Goal: Task Accomplishment & Management: Complete application form

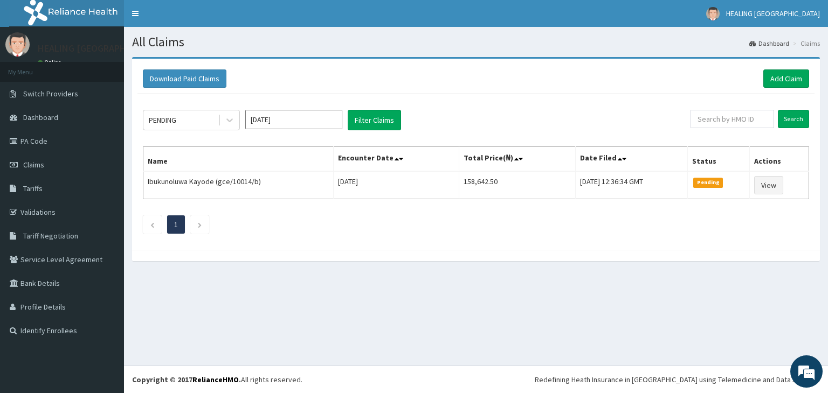
click at [784, 78] on link "Add Claim" at bounding box center [786, 79] width 46 height 18
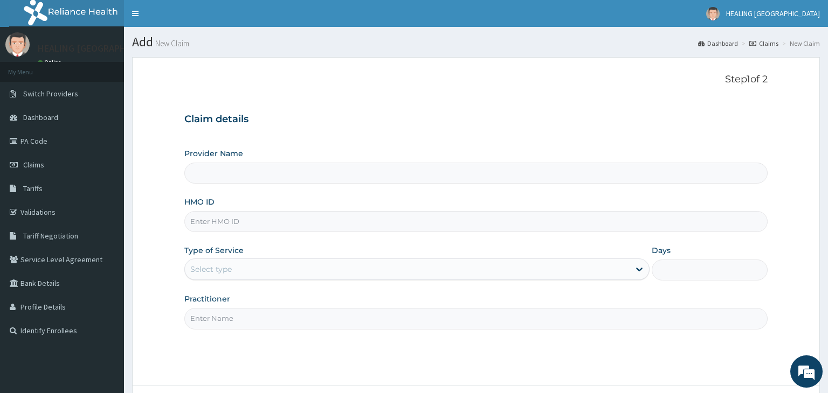
type input "HEALING VIRTUES HOSPITAL"
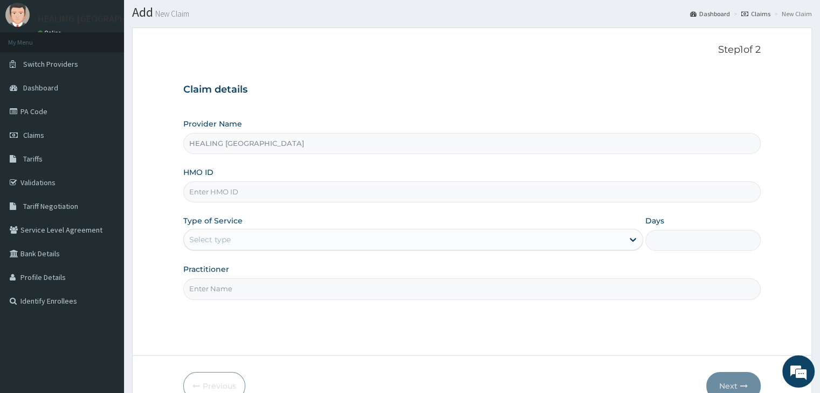
scroll to position [88, 0]
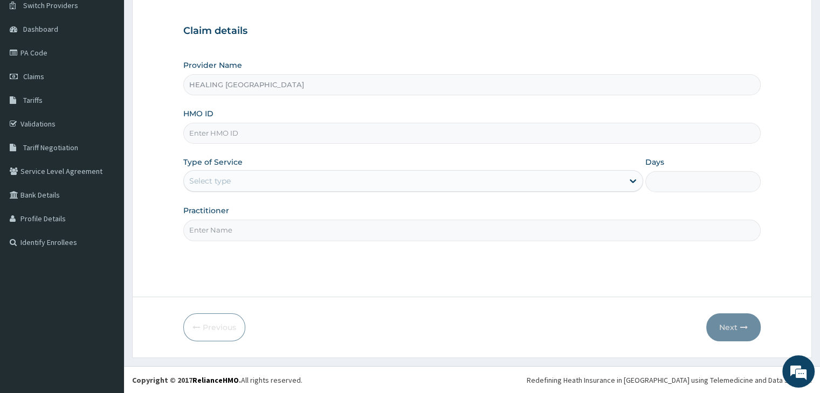
click at [358, 127] on input "HMO ID" at bounding box center [471, 133] width 577 height 21
type input "TSM/10103/A"
click at [292, 183] on div "Select type" at bounding box center [403, 180] width 439 height 17
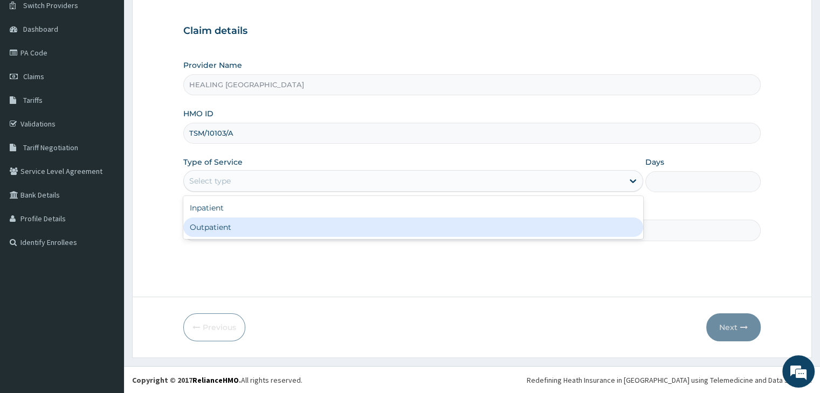
click at [300, 234] on div "Outpatient" at bounding box center [413, 227] width 460 height 19
type input "1"
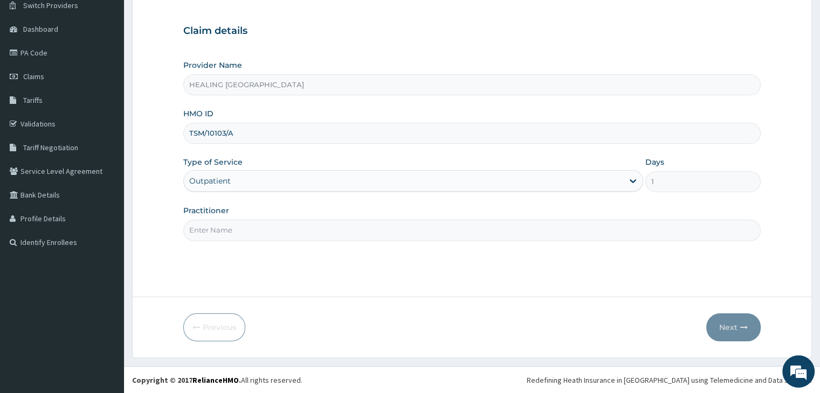
click at [378, 235] on input "Practitioner" at bounding box center [471, 230] width 577 height 21
type input "Dr Ajayi"
click at [735, 327] on button "Next" at bounding box center [733, 328] width 54 height 28
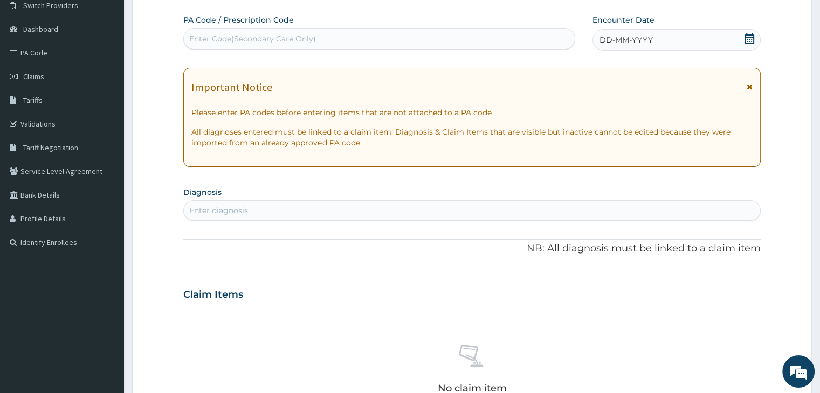
click at [750, 37] on icon at bounding box center [749, 38] width 11 height 11
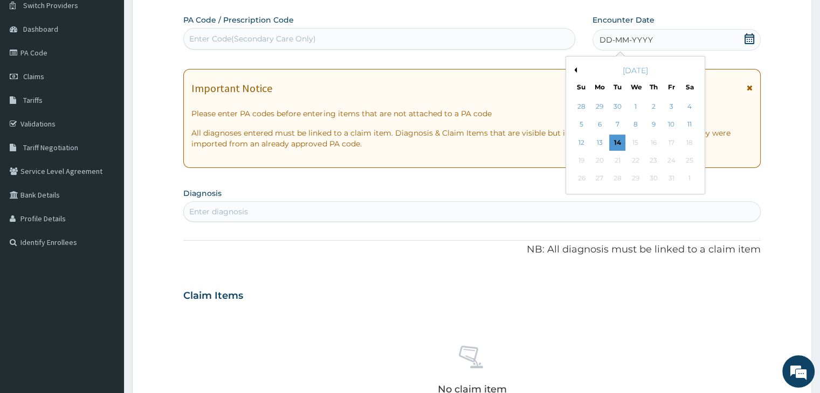
click at [576, 70] on div "October 2025" at bounding box center [635, 70] width 130 height 11
click at [584, 103] on div "28" at bounding box center [582, 107] width 16 height 16
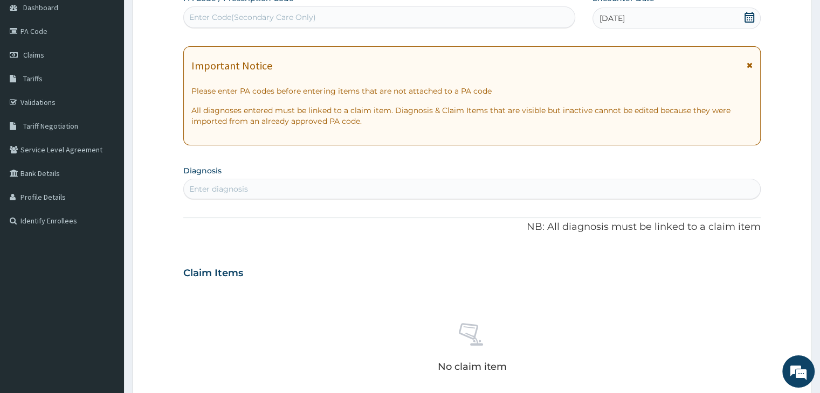
scroll to position [142, 0]
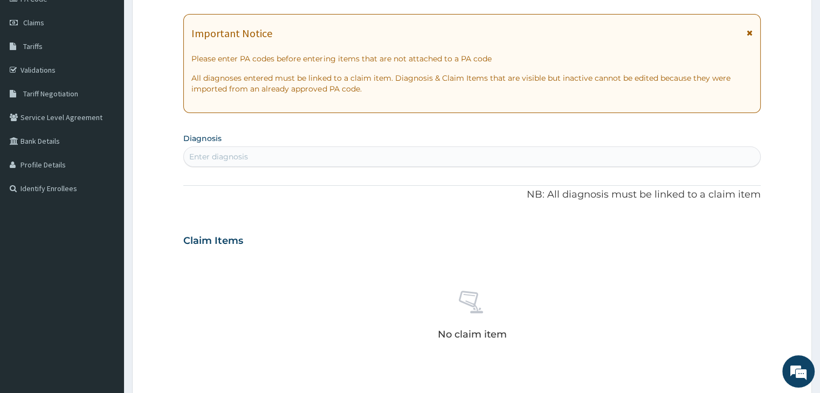
click at [408, 157] on div "Enter diagnosis" at bounding box center [472, 156] width 576 height 17
type input "malaria"
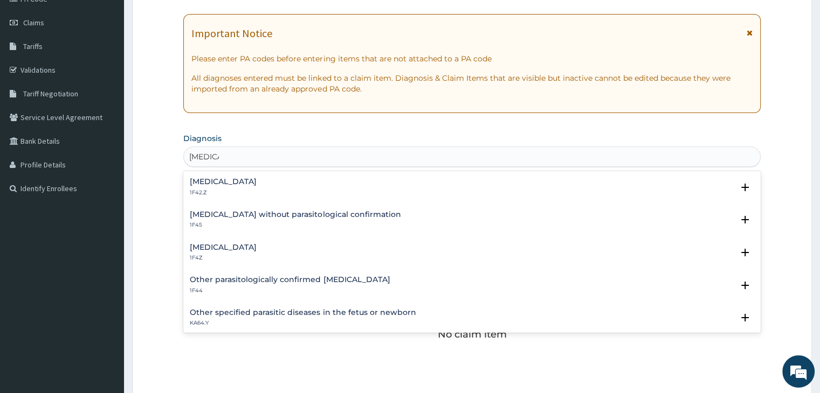
click at [279, 253] on div "Malaria, unspecified 1F4Z" at bounding box center [472, 253] width 564 height 19
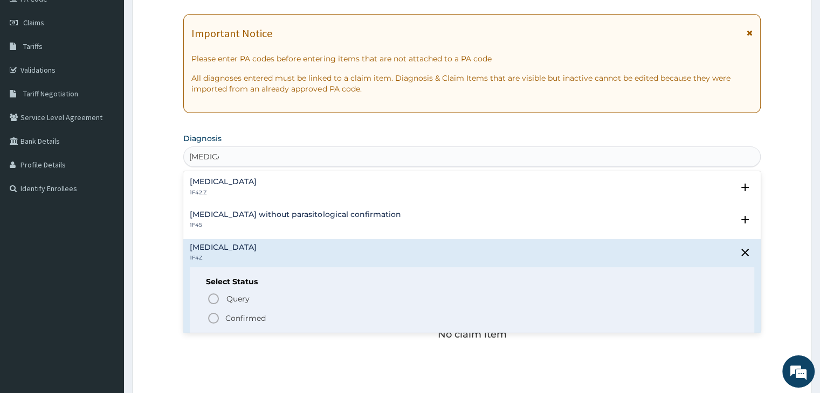
click at [215, 318] on icon "status option filled" at bounding box center [213, 318] width 13 height 13
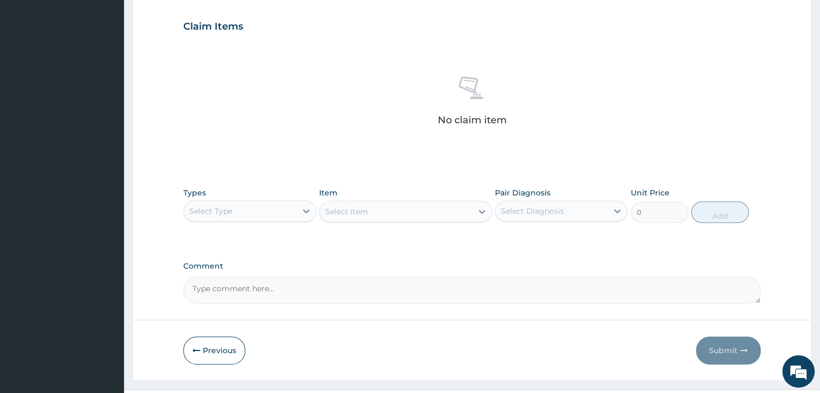
scroll to position [383, 0]
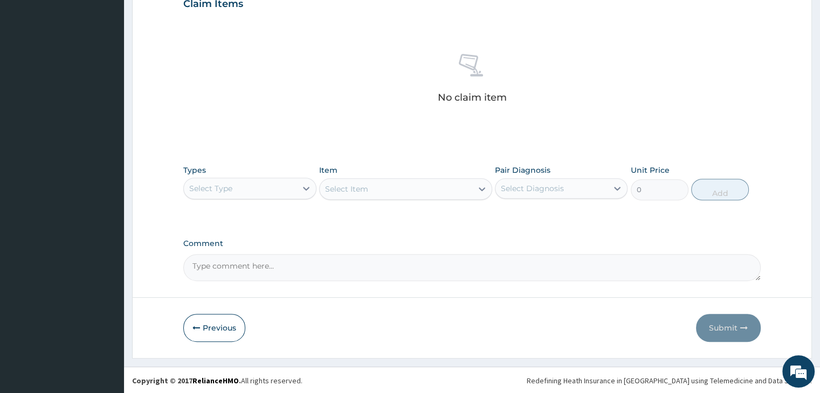
click at [249, 188] on div "Select Type" at bounding box center [240, 188] width 112 height 17
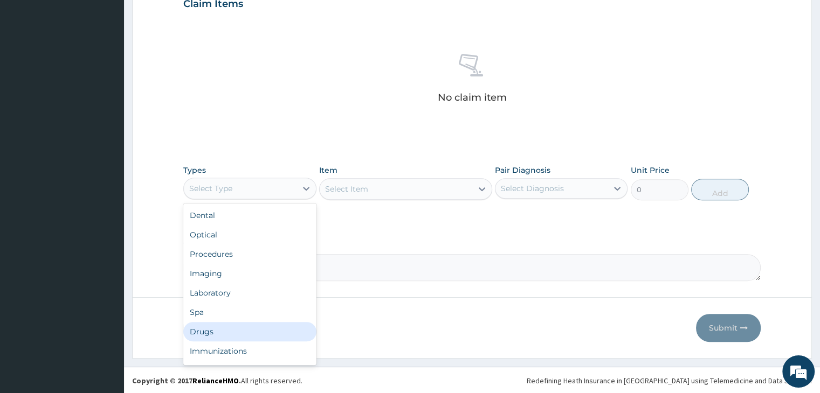
click at [229, 329] on div "Drugs" at bounding box center [249, 331] width 133 height 19
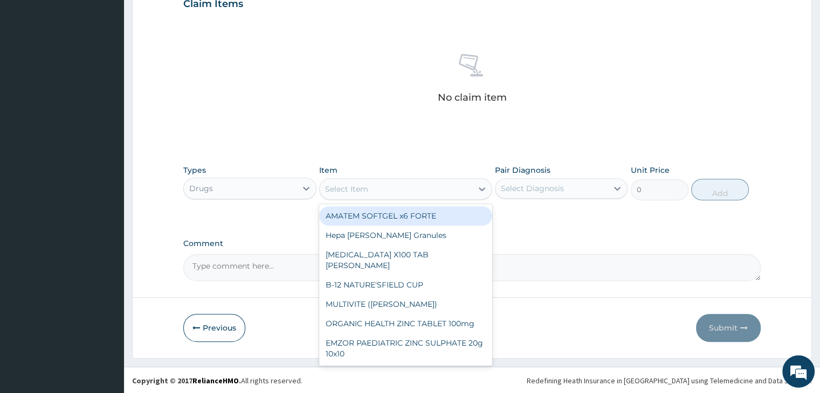
click at [405, 188] on div "Select Item" at bounding box center [396, 189] width 153 height 17
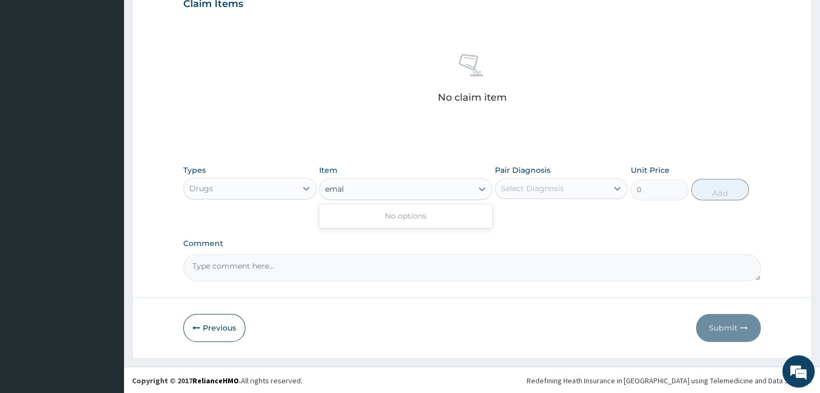
click at [340, 188] on input "emal" at bounding box center [335, 189] width 20 height 11
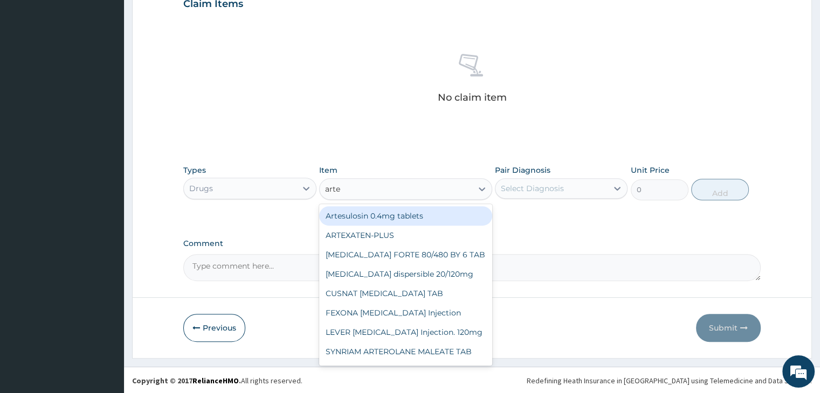
type input "artes"
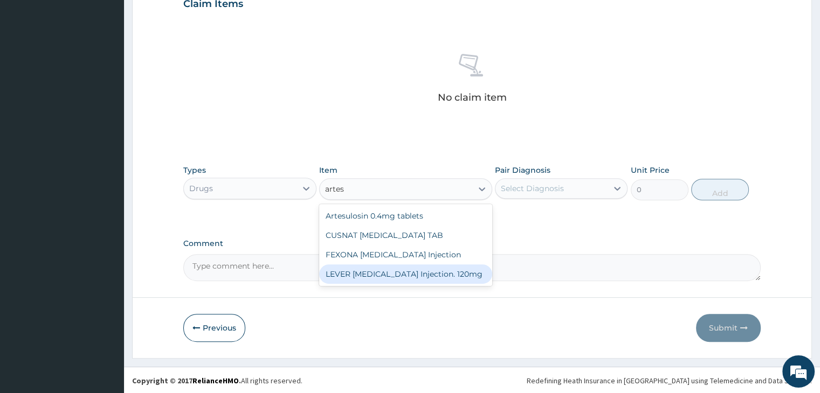
click at [438, 278] on div "LEVER ARTESUNATE Injection. 120mg" at bounding box center [405, 274] width 173 height 19
type input "2530"
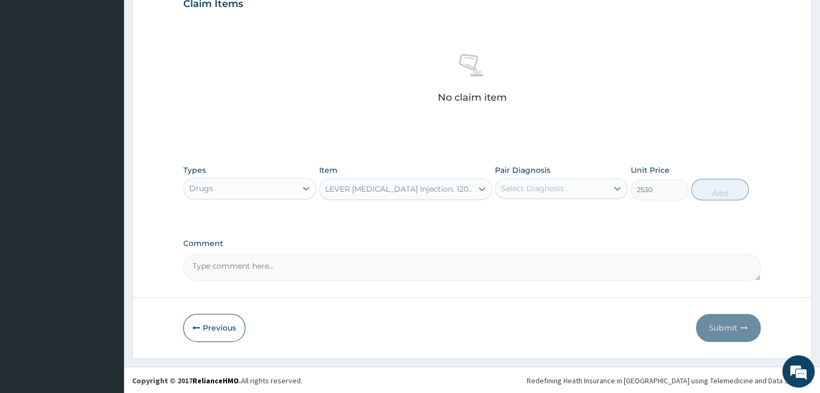
click at [577, 189] on div "Select Diagnosis" at bounding box center [551, 188] width 112 height 17
click at [562, 216] on label "Malaria, unspecified" at bounding box center [546, 215] width 67 height 11
checkbox input "true"
click at [726, 188] on button "Add" at bounding box center [720, 190] width 58 height 22
type input "0"
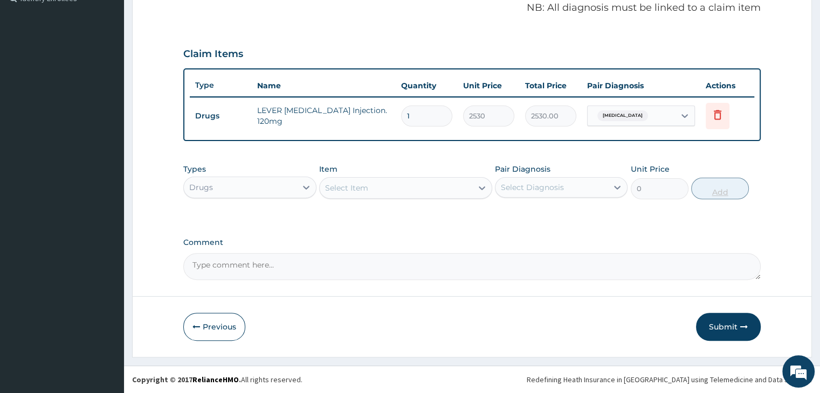
scroll to position [331, 0]
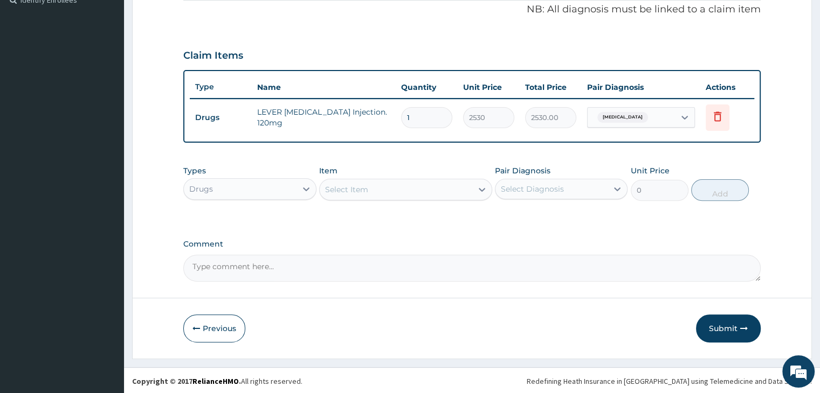
click at [395, 195] on div "Select Item" at bounding box center [396, 189] width 153 height 17
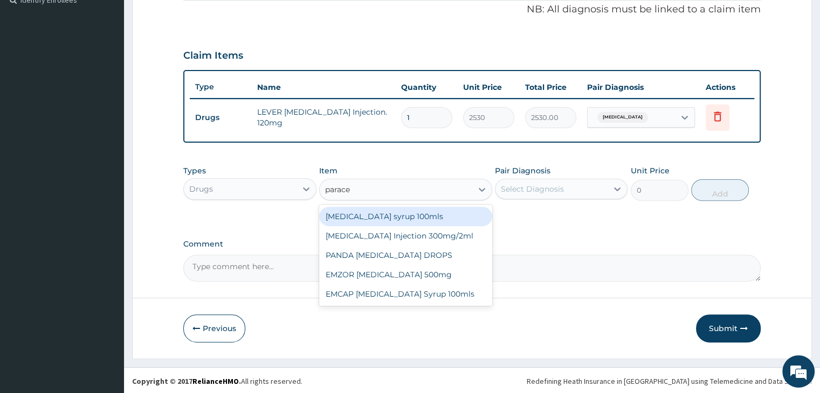
type input "paracet"
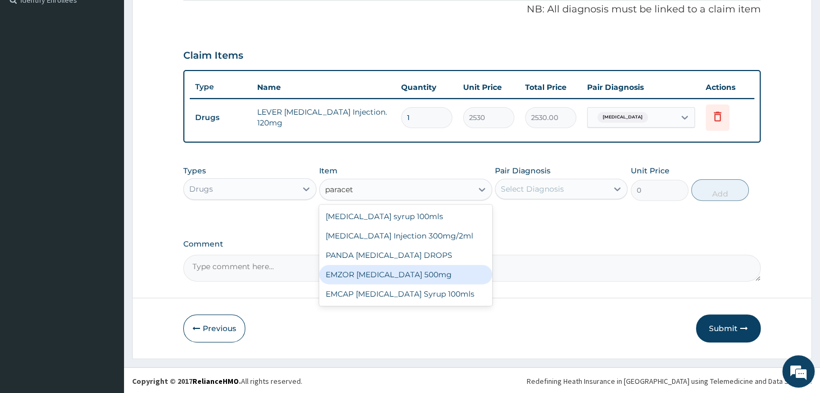
click at [407, 274] on div "EMZOR PARACETAMOL 500mg" at bounding box center [405, 274] width 173 height 19
type input "25.3"
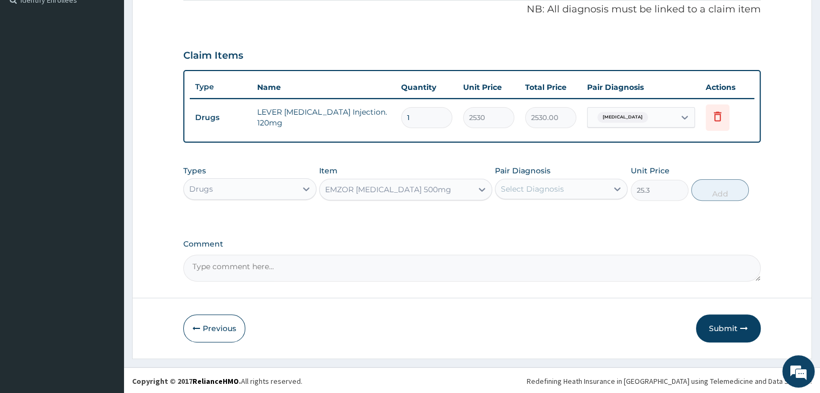
click at [561, 190] on div "Select Diagnosis" at bounding box center [532, 189] width 63 height 11
click at [560, 214] on label "Malaria, unspecified" at bounding box center [546, 215] width 67 height 11
checkbox input "true"
click at [731, 190] on button "Add" at bounding box center [720, 190] width 58 height 22
type input "0"
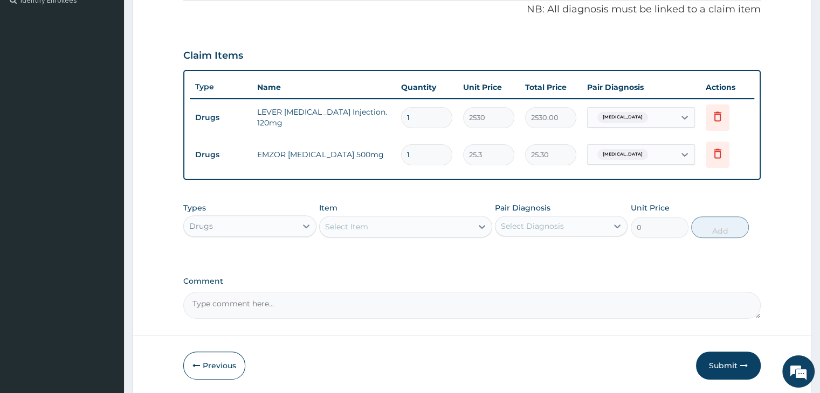
click at [400, 223] on div "Select Item" at bounding box center [396, 226] width 153 height 17
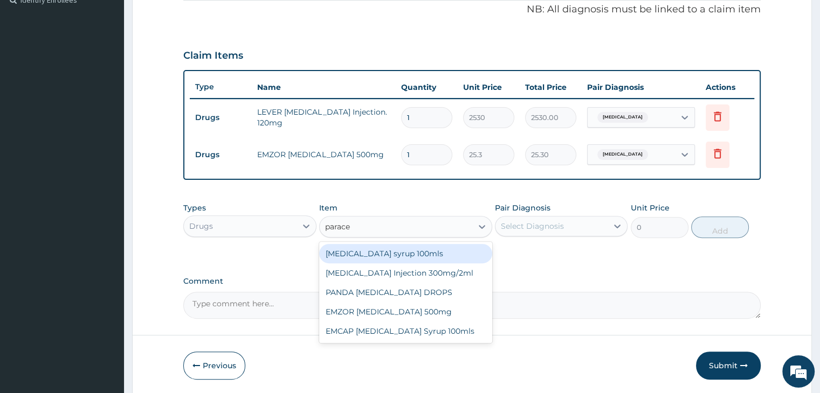
type input "paracet"
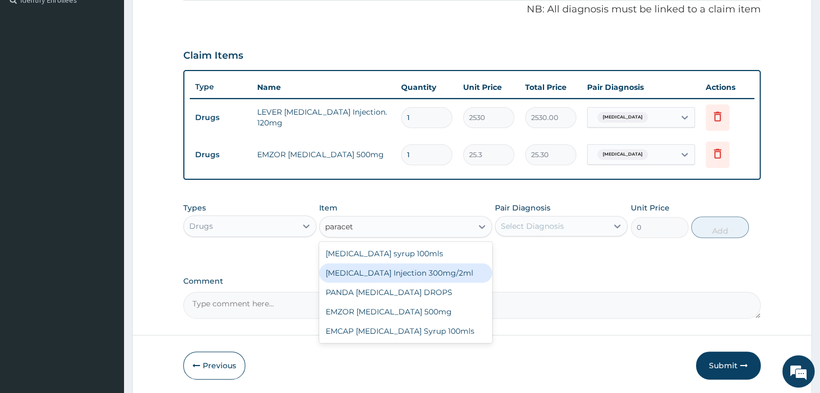
click at [410, 270] on div "PARACETAMOL Injection 300mg/2ml" at bounding box center [405, 273] width 173 height 19
type input "278.3"
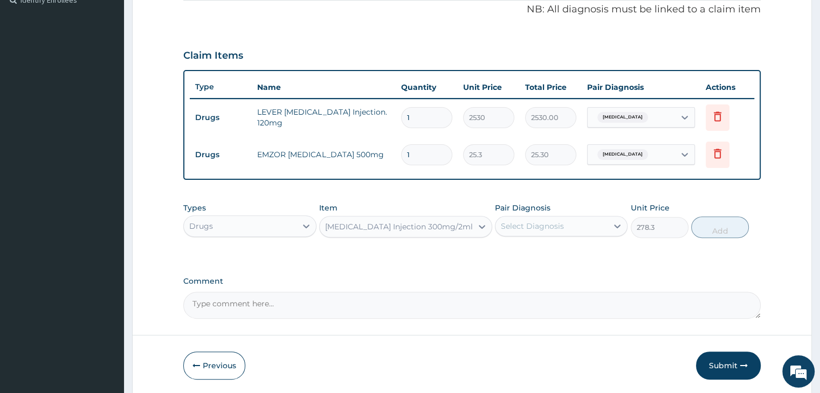
click at [567, 220] on div "Select Diagnosis" at bounding box center [551, 226] width 112 height 17
click at [554, 254] on label "Malaria, unspecified" at bounding box center [546, 252] width 67 height 11
checkbox input "true"
click at [723, 230] on button "Add" at bounding box center [720, 228] width 58 height 22
type input "0"
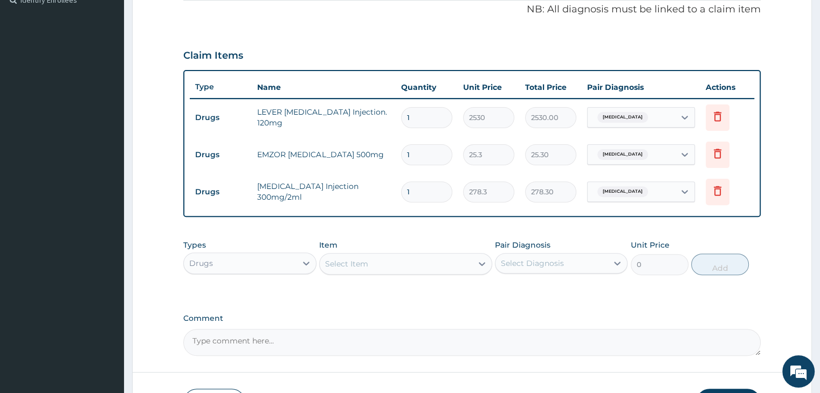
type input "0.00"
type input "2"
type input "556.60"
type input "2"
click at [434, 154] on input "1" at bounding box center [426, 154] width 51 height 21
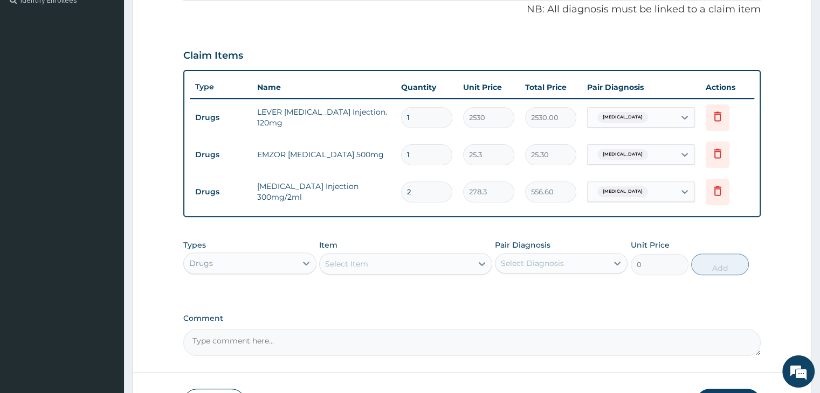
type input "18"
type input "455.40"
type input "18"
click at [423, 115] on input "1" at bounding box center [426, 117] width 51 height 21
type input "0.00"
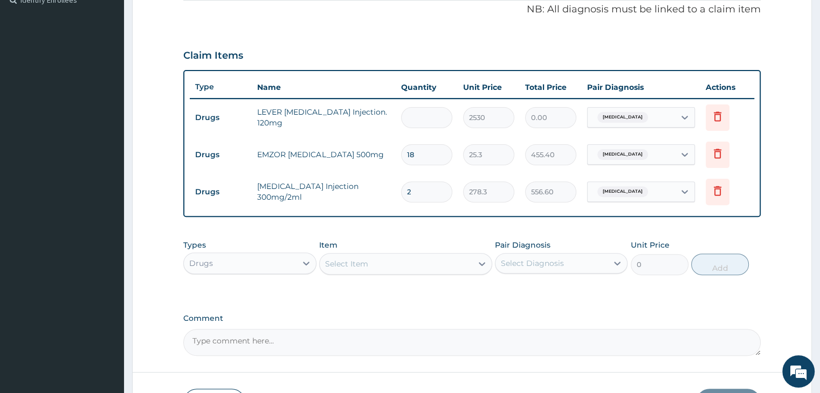
type input "3"
type input "7590.00"
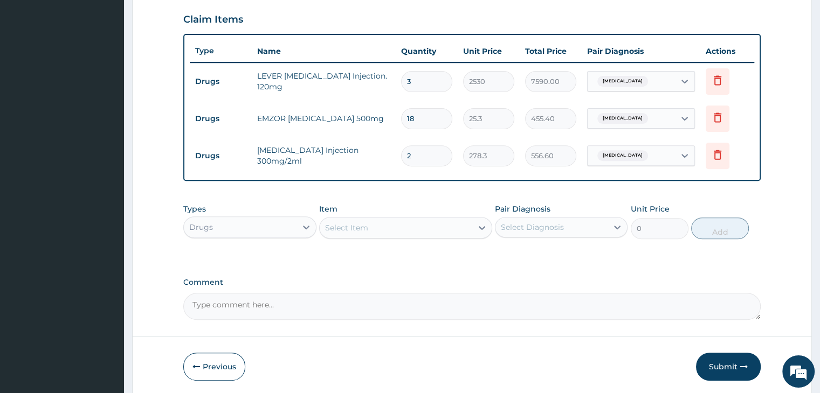
scroll to position [385, 0]
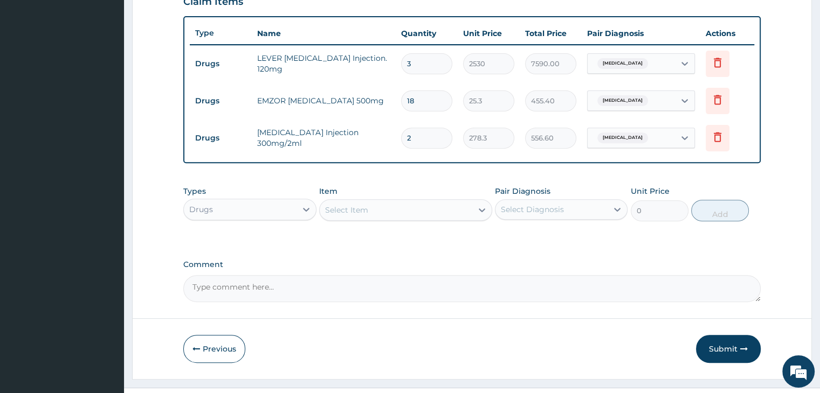
type input "3"
click at [265, 204] on div "Drugs" at bounding box center [240, 209] width 112 height 17
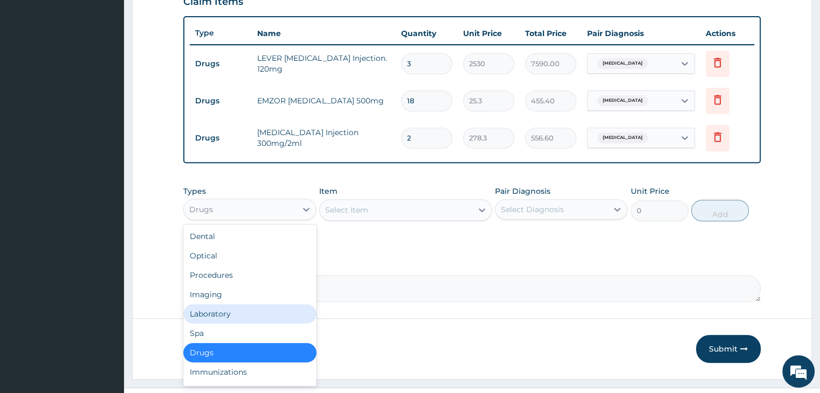
click at [244, 319] on div "Laboratory" at bounding box center [249, 314] width 133 height 19
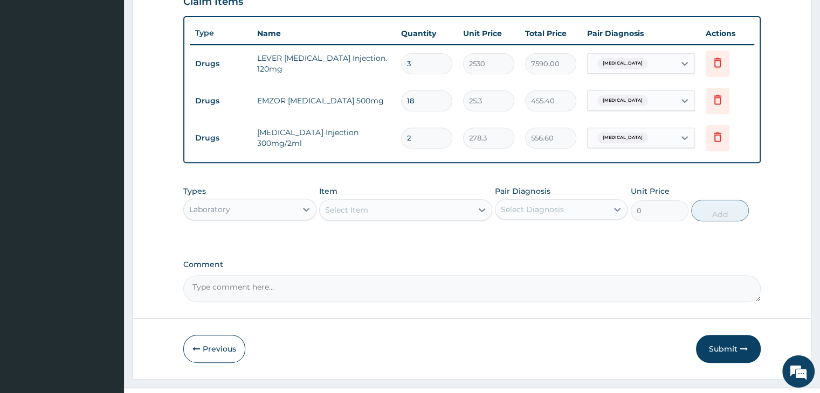
click at [425, 204] on div "Select Item" at bounding box center [396, 210] width 153 height 17
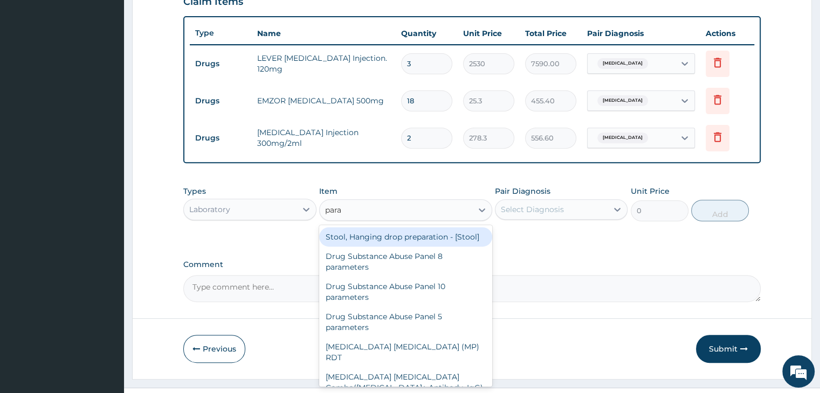
type input "paras"
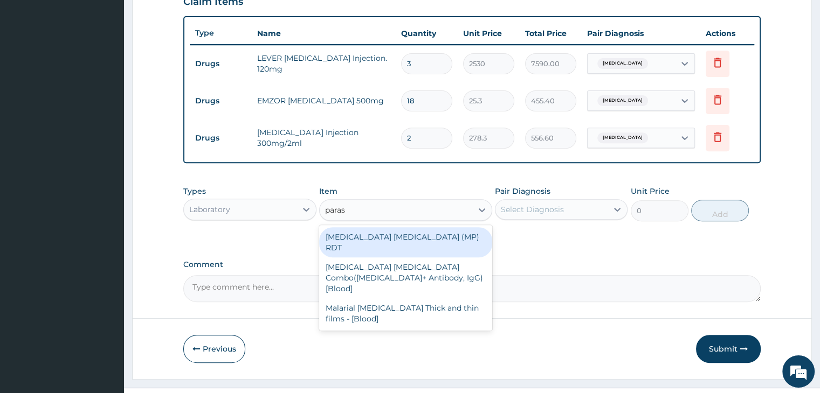
click at [392, 231] on div "MALARIA PARASITE (MP) RDT" at bounding box center [405, 242] width 173 height 30
type input "1725"
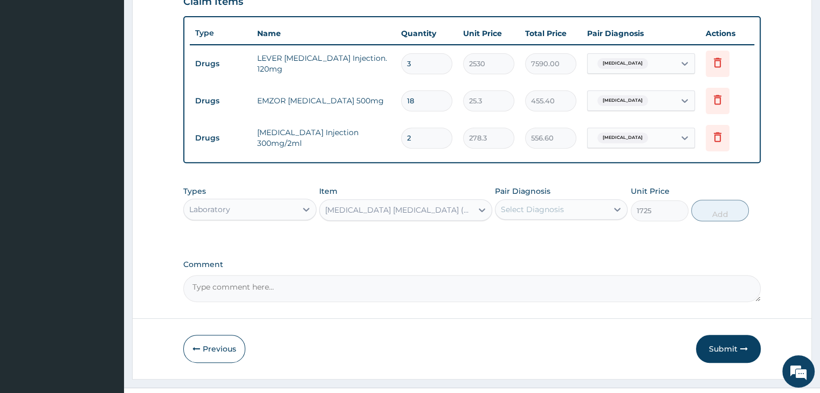
click at [548, 208] on div "Select Diagnosis" at bounding box center [532, 209] width 63 height 11
click at [554, 236] on label "Malaria, unspecified" at bounding box center [546, 236] width 67 height 11
checkbox input "true"
click at [735, 210] on button "Add" at bounding box center [720, 211] width 58 height 22
type input "0"
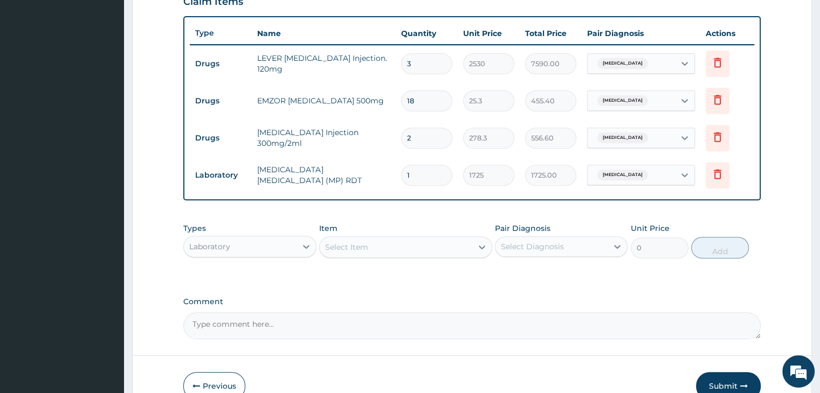
click at [277, 241] on div "Laboratory" at bounding box center [240, 246] width 112 height 17
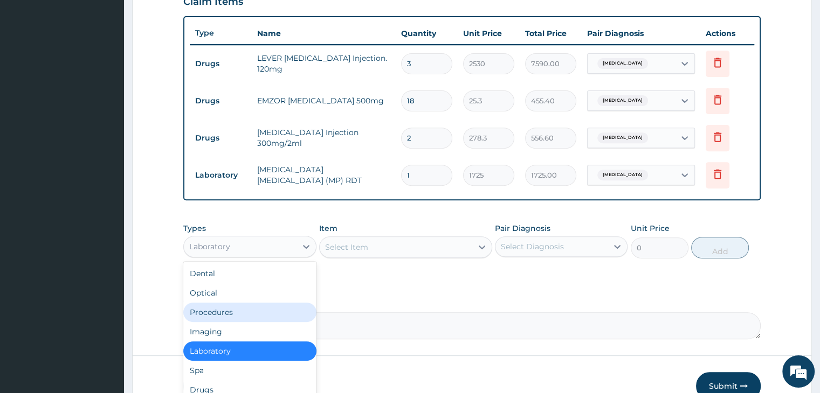
click at [244, 311] on div "Procedures" at bounding box center [249, 312] width 133 height 19
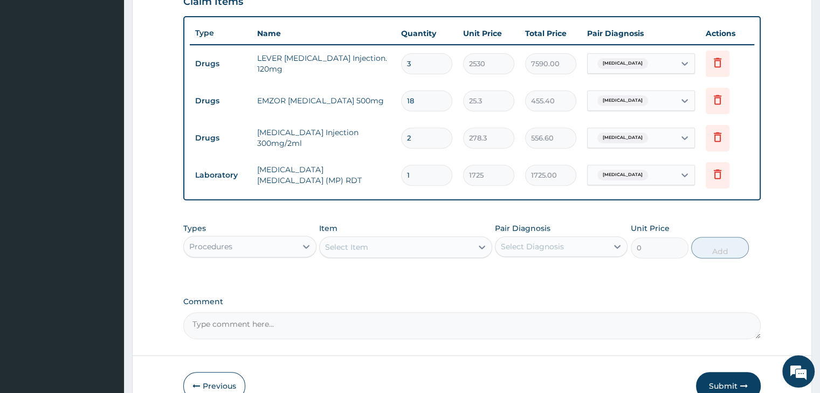
click at [422, 243] on div "Select Item" at bounding box center [396, 247] width 153 height 17
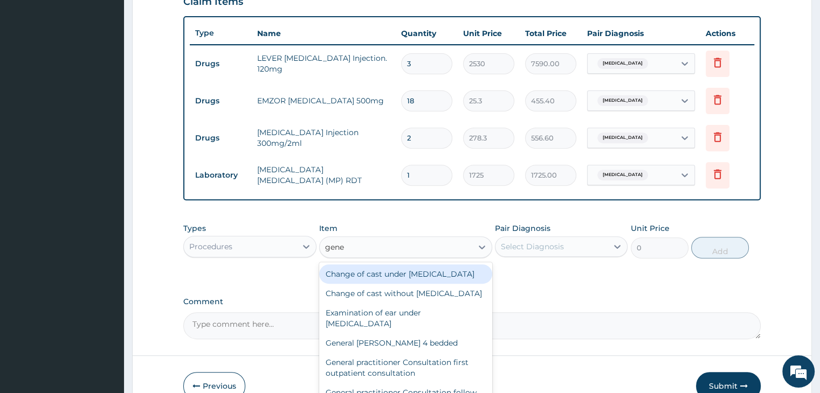
type input "gener"
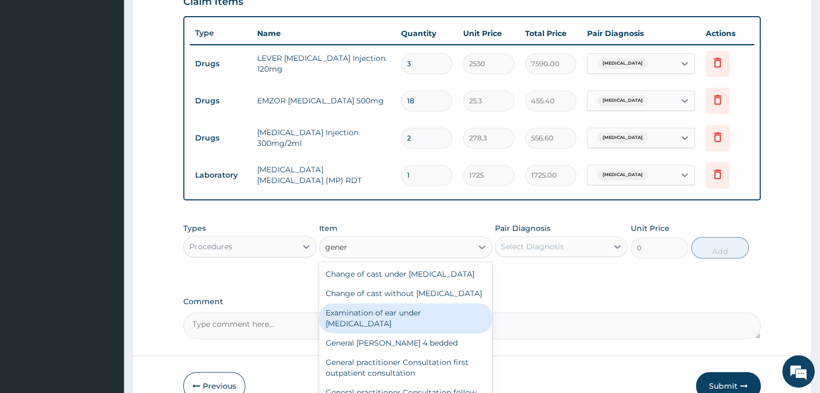
scroll to position [54, 0]
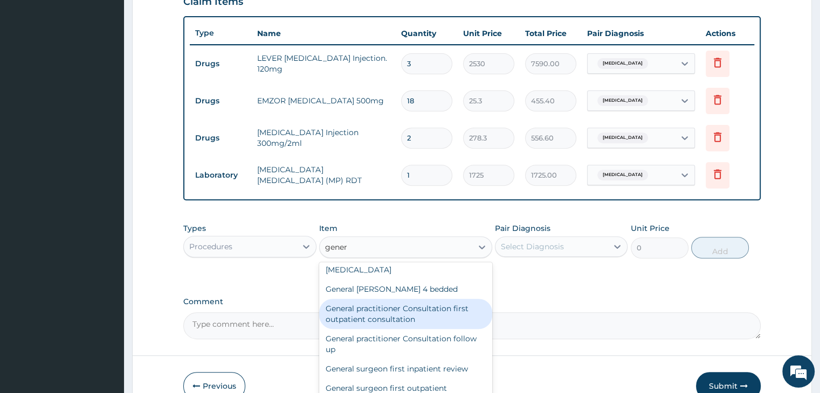
click at [400, 329] on div "General practitioner Consultation first outpatient consultation" at bounding box center [405, 314] width 173 height 30
type input "3795"
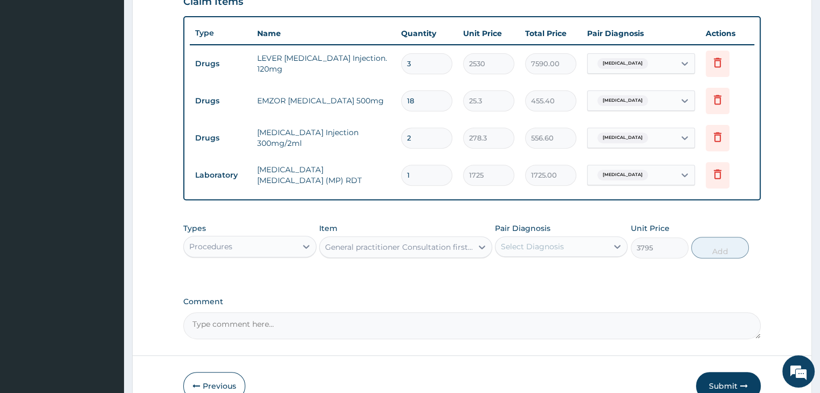
click at [571, 243] on div "Select Diagnosis" at bounding box center [551, 246] width 112 height 17
click at [572, 274] on label "Malaria, unspecified" at bounding box center [546, 273] width 67 height 11
checkbox input "true"
click at [729, 246] on button "Add" at bounding box center [720, 248] width 58 height 22
type input "0"
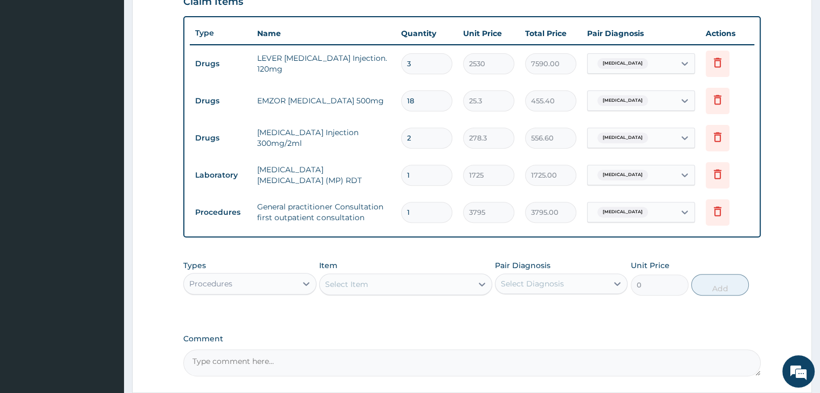
click at [493, 335] on label "Comment" at bounding box center [471, 339] width 577 height 9
click at [493, 350] on textarea "Comment" at bounding box center [471, 363] width 577 height 27
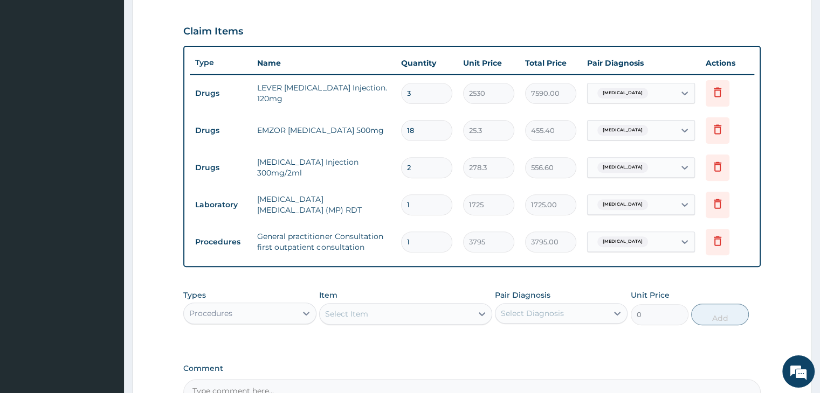
scroll to position [479, 0]
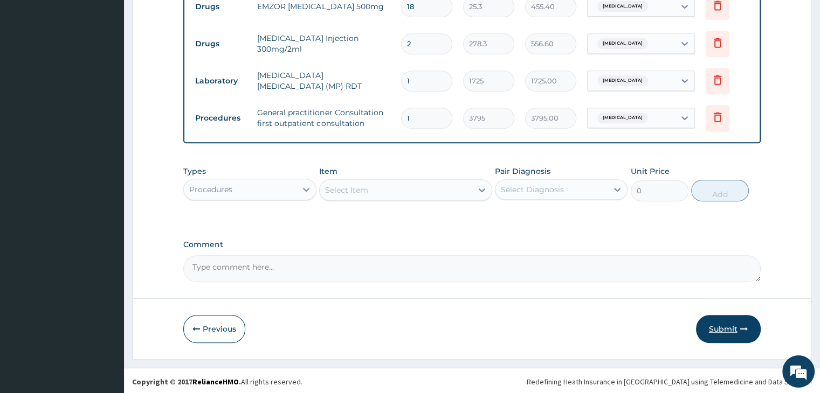
click at [727, 324] on button "Submit" at bounding box center [728, 329] width 65 height 28
